Goal: Information Seeking & Learning: Learn about a topic

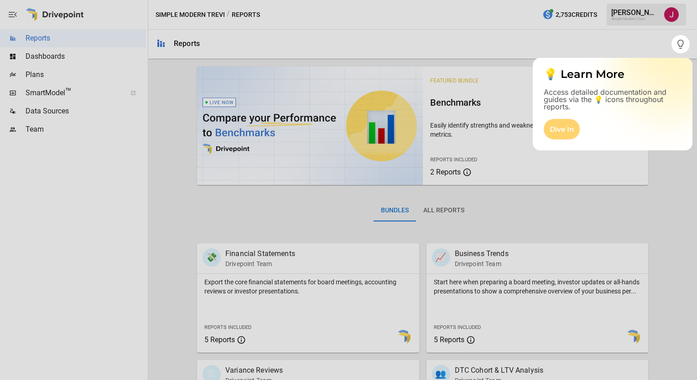
click at [564, 130] on div "Dive In" at bounding box center [562, 129] width 36 height 21
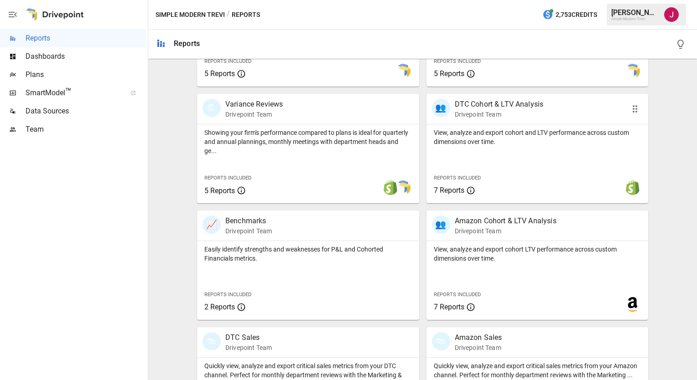
scroll to position [274, 0]
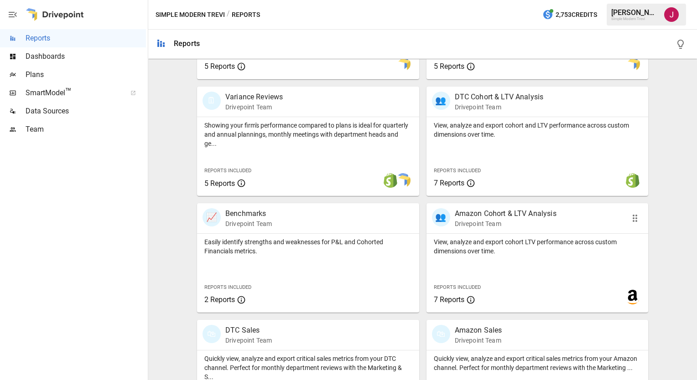
click at [481, 235] on div "View, analyze and export cohort LTV performance across custom dimensions over t…" at bounding box center [537, 245] width 222 height 22
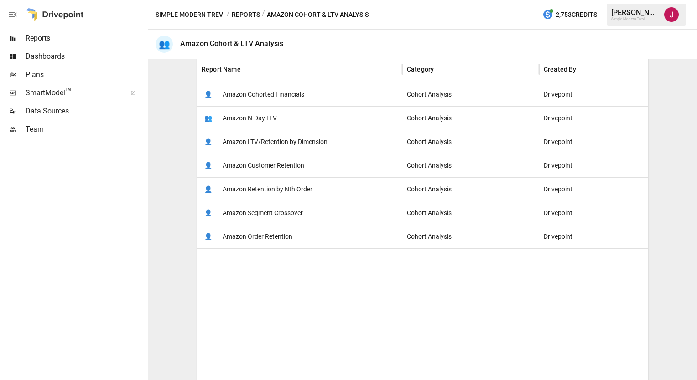
scroll to position [182, 0]
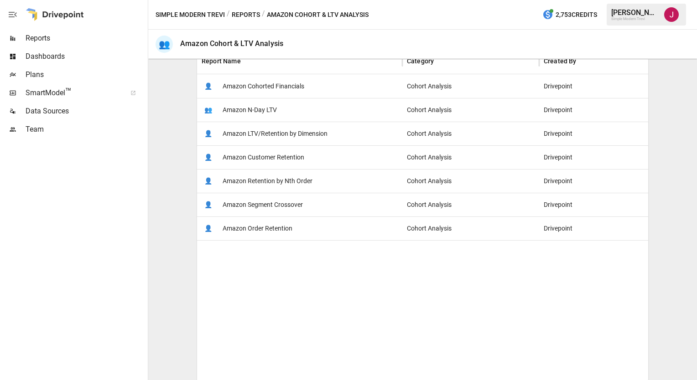
click at [235, 156] on span "Amazon Customer Retention" at bounding box center [264, 157] width 82 height 23
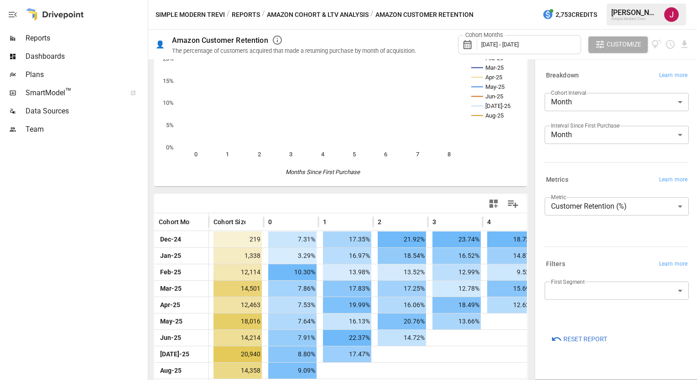
scroll to position [71, 0]
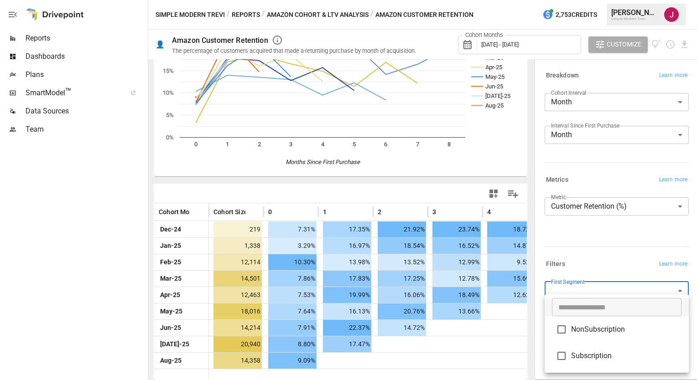
click at [598, 0] on body "Reports Dashboards Plans SmartModel ™ Data Sources Team Simple Modern Trevi / R…" at bounding box center [348, 0] width 697 height 0
click at [598, 289] on div at bounding box center [348, 190] width 697 height 380
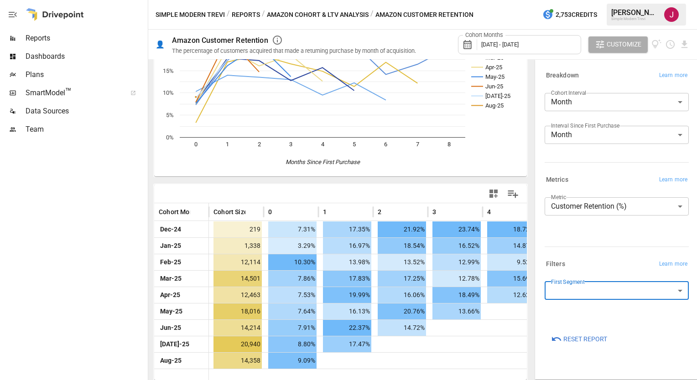
click at [585, 246] on div at bounding box center [615, 245] width 148 height 4
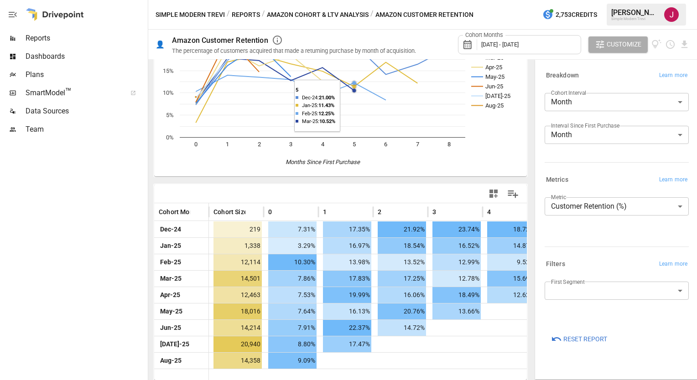
click at [352, 17] on button "Amazon Cohort & LTV Analysis" at bounding box center [318, 14] width 102 height 11
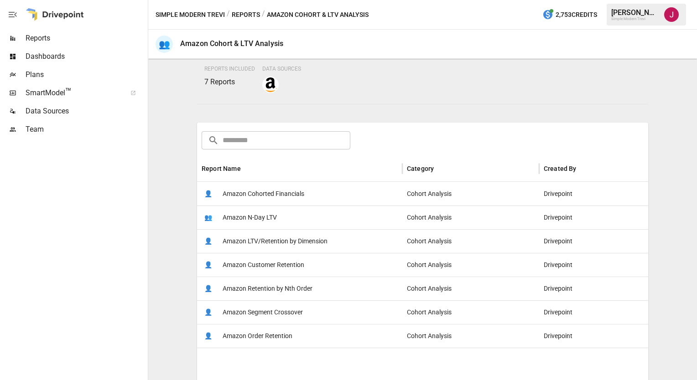
scroll to position [91, 0]
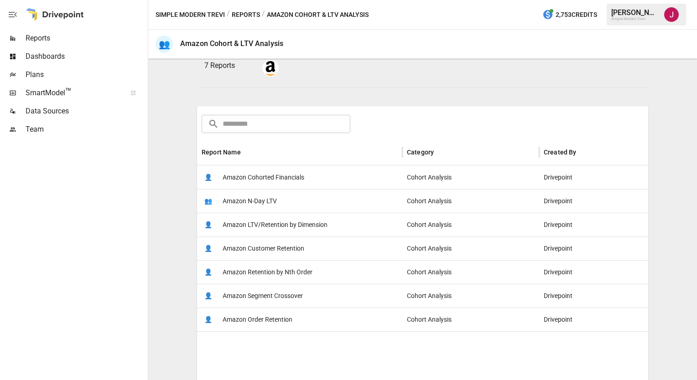
click at [281, 222] on span "Amazon LTV/Retention by Dimension" at bounding box center [275, 224] width 105 height 23
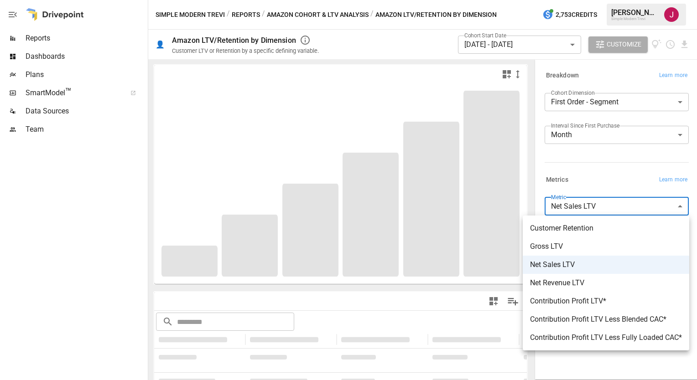
click at [584, 0] on body "**********" at bounding box center [348, 0] width 697 height 0
click at [588, 158] on div at bounding box center [348, 190] width 697 height 380
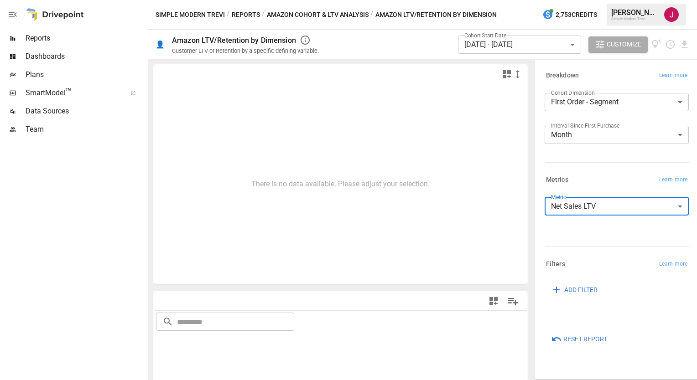
click at [357, 12] on button "Amazon Cohort & LTV Analysis" at bounding box center [318, 14] width 102 height 11
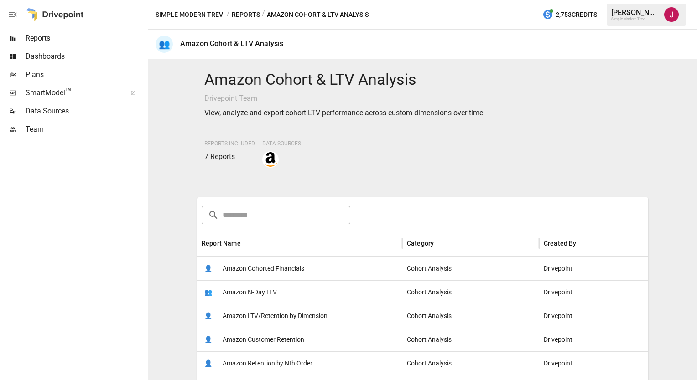
click at [246, 8] on div "Simple Modern Trevi / Reports / Amazon Cohort & LTV Analysis 2,753 Credits [PER…" at bounding box center [422, 14] width 549 height 29
click at [247, 14] on button "Reports" at bounding box center [246, 14] width 28 height 11
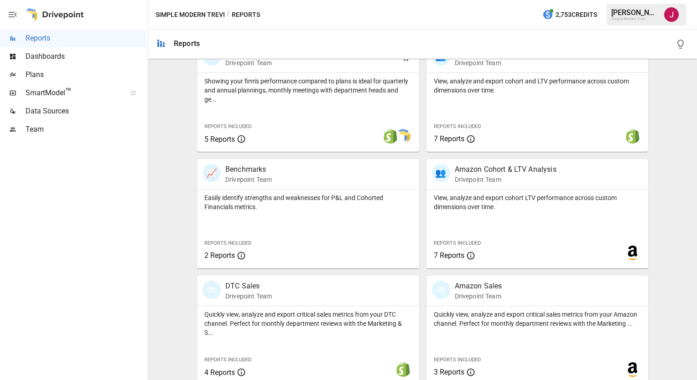
scroll to position [326, 0]
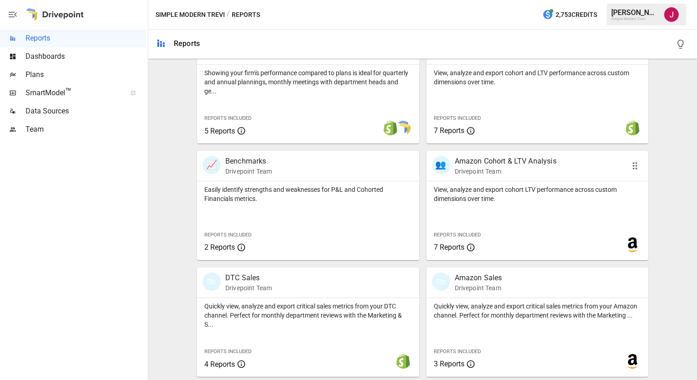
click at [467, 205] on div "View, analyze and export cohort LTV performance across custom dimensions over t…" at bounding box center [537, 221] width 222 height 79
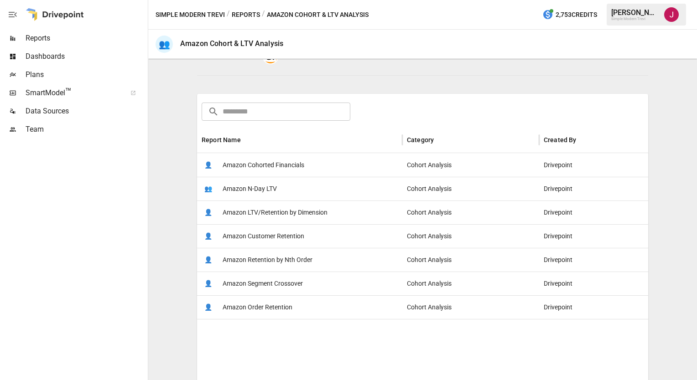
scroll to position [137, 0]
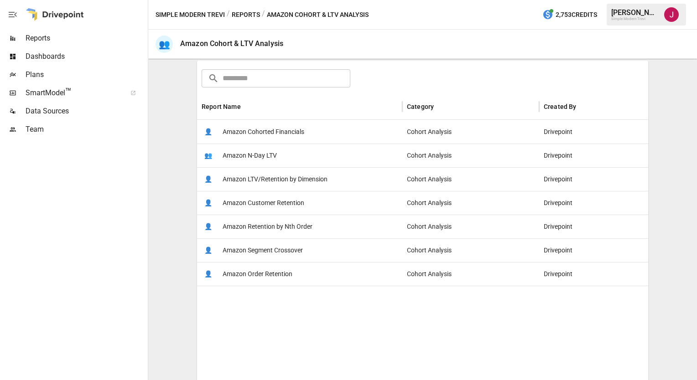
click at [296, 202] on span "Amazon Customer Retention" at bounding box center [264, 203] width 82 height 23
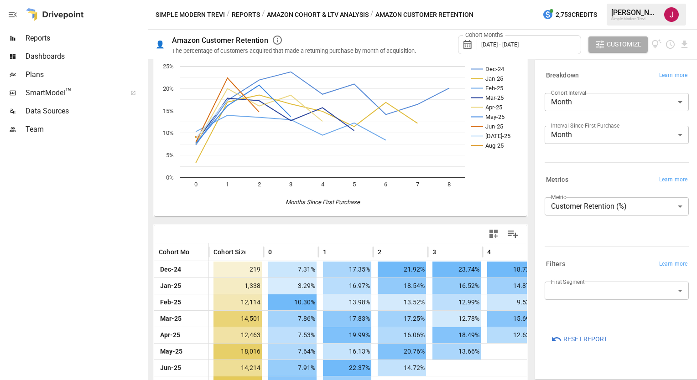
scroll to position [46, 0]
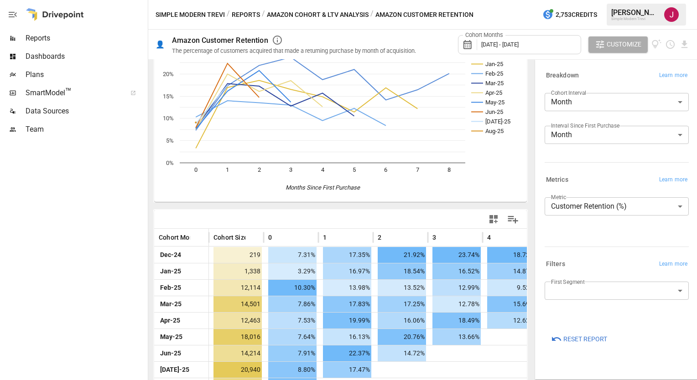
click at [595, 0] on body "Reports Dashboards Plans SmartModel ™ Data Sources Team Simple Modern Trevi / R…" at bounding box center [348, 0] width 697 height 0
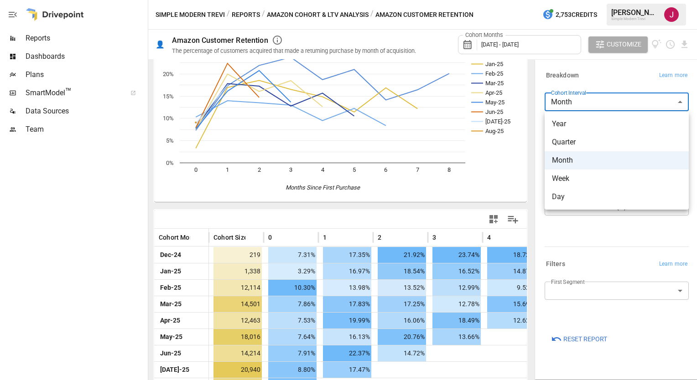
click at [597, 97] on div at bounding box center [348, 190] width 697 height 380
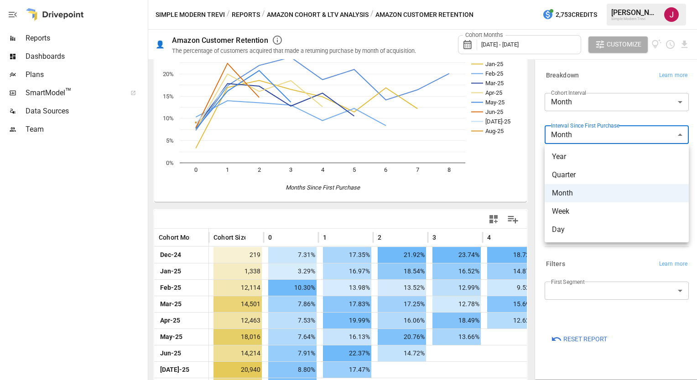
click at [590, 0] on body "Reports Dashboards Plans SmartModel ™ Data Sources Team Simple Modern Trevi / R…" at bounding box center [348, 0] width 697 height 0
click at [590, 134] on div at bounding box center [348, 190] width 697 height 380
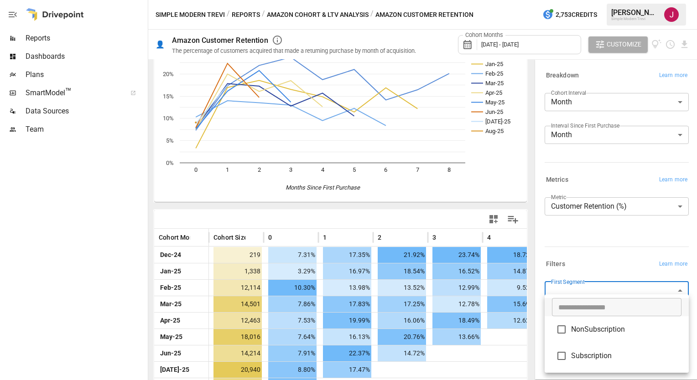
click at [588, 0] on body "Reports Dashboards Plans SmartModel ™ Data Sources Team Simple Modern Trevi / R…" at bounding box center [348, 0] width 697 height 0
click at [580, 260] on div at bounding box center [348, 190] width 697 height 380
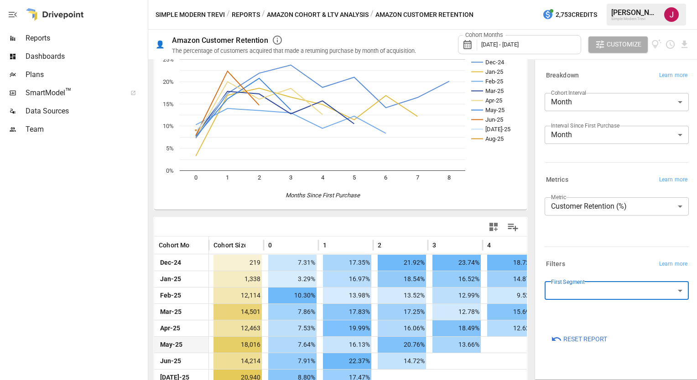
scroll to position [71, 0]
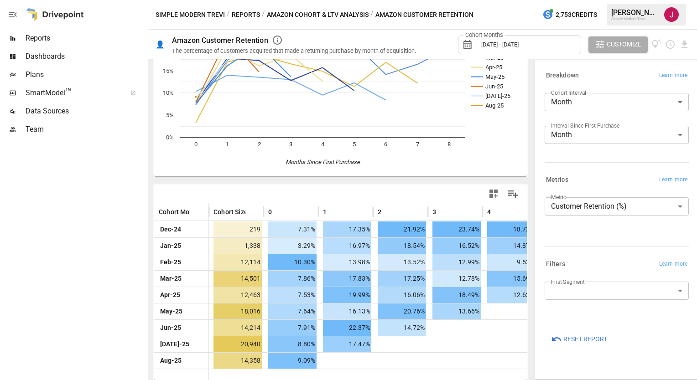
drag, startPoint x: 391, startPoint y: 380, endPoint x: 471, endPoint y: 371, distance: 80.3
click at [467, 376] on div "Dec-24 Jan-25 Feb-25 Mar-25 Apr-25 May-25 Jun-25 [DATE]-25 Aug-25 0 1 2 3 4 5 6…" at bounding box center [340, 219] width 385 height 321
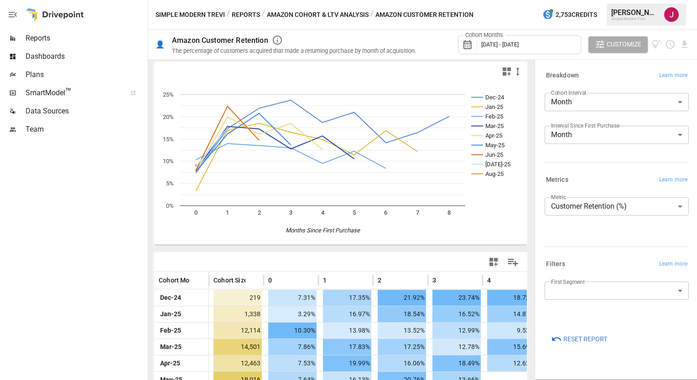
scroll to position [0, 0]
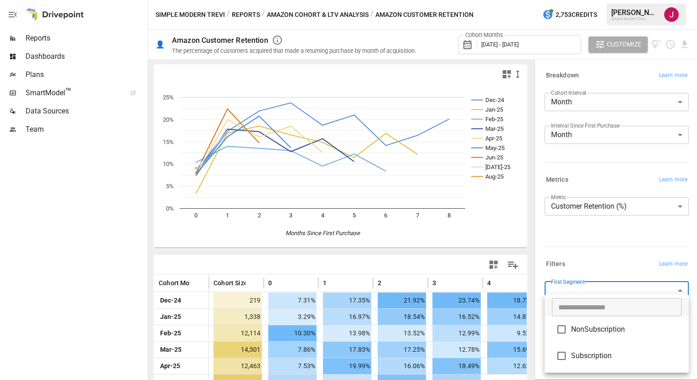
click at [662, 0] on body "Reports Dashboards Plans SmartModel ™ Data Sources Team Simple Modern Trevi / R…" at bounding box center [348, 0] width 697 height 0
click at [662, 293] on div at bounding box center [348, 190] width 697 height 380
